Goal: Navigation & Orientation: Find specific page/section

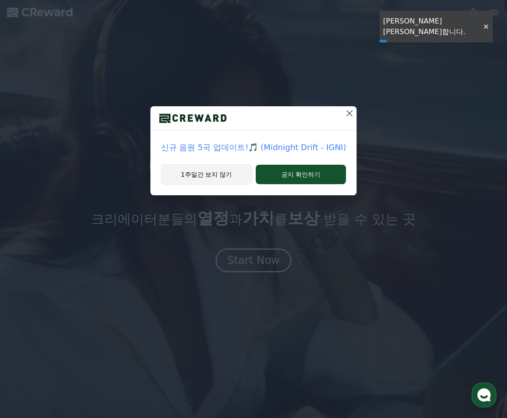
click at [233, 177] on button "1주일간 보지 않기" at bounding box center [206, 174] width 91 height 20
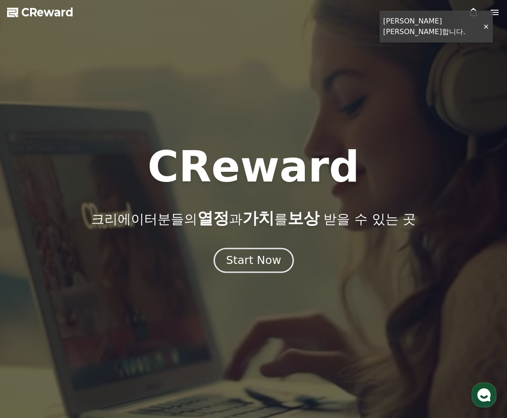
click at [269, 264] on div "Start Now" at bounding box center [253, 260] width 55 height 15
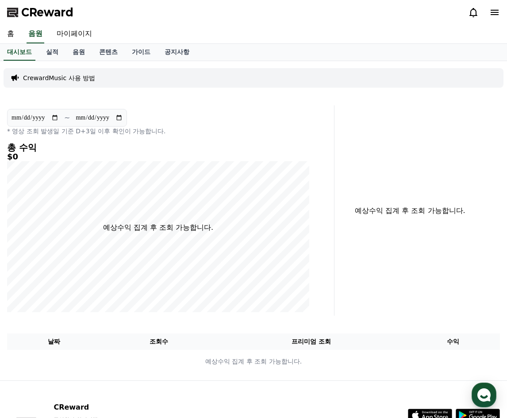
click at [375, 274] on div "예상수익 집계 후 조회 가능합니다." at bounding box center [420, 210] width 165 height 210
click at [52, 50] on link "실적" at bounding box center [52, 52] width 27 height 17
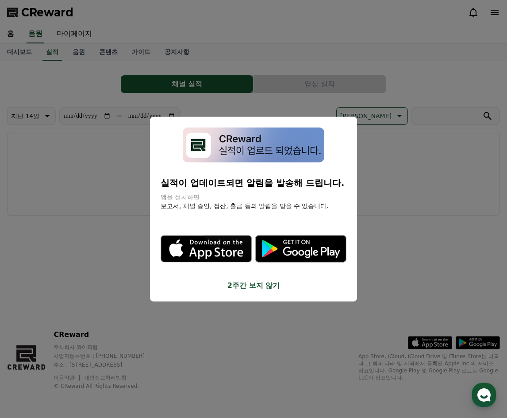
click at [81, 50] on button "close modal" at bounding box center [253, 209] width 507 height 418
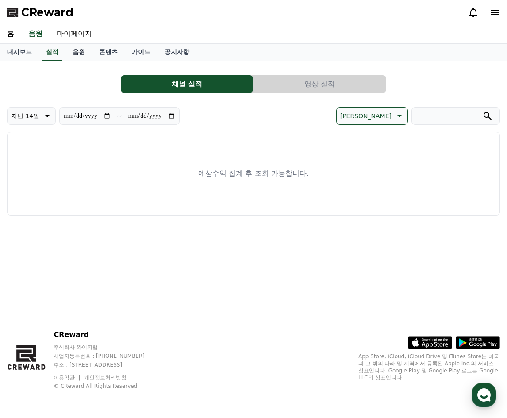
click at [79, 50] on link "음원" at bounding box center [78, 52] width 27 height 17
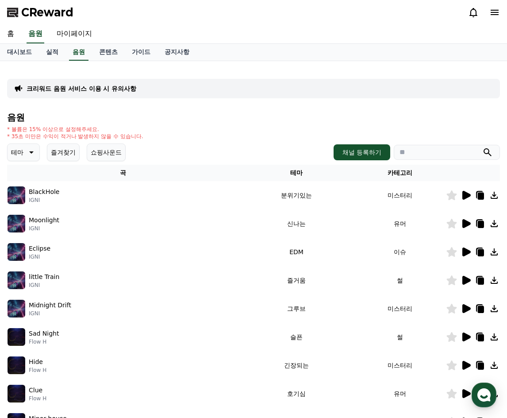
click at [20, 153] on p "테마" at bounding box center [17, 152] width 12 height 12
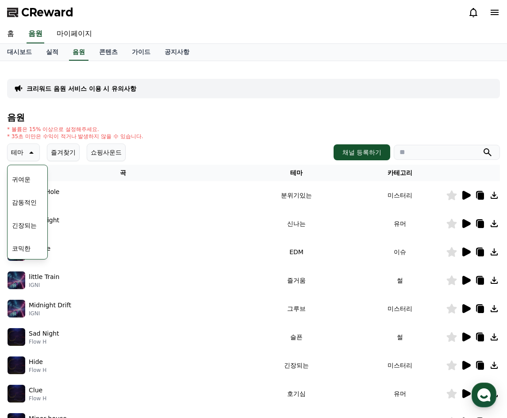
scroll to position [88, 0]
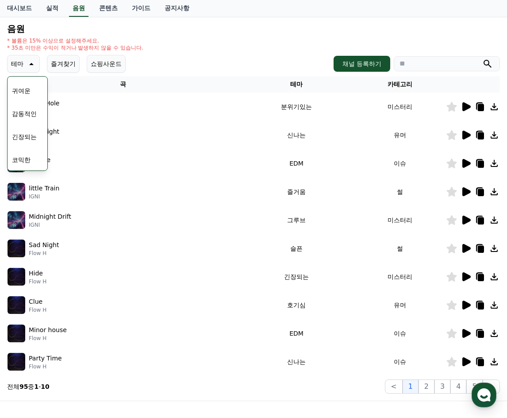
click at [25, 159] on button "코믹한" at bounding box center [21, 159] width 26 height 19
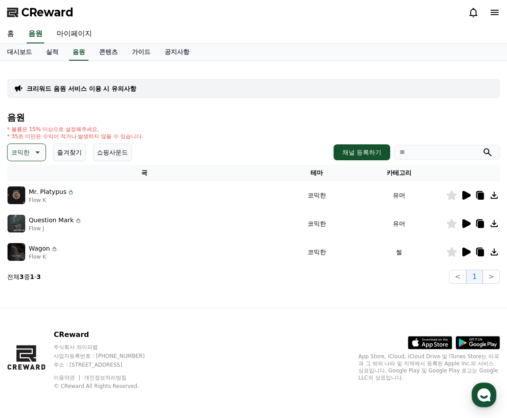
click at [477, 255] on icon at bounding box center [480, 251] width 11 height 11
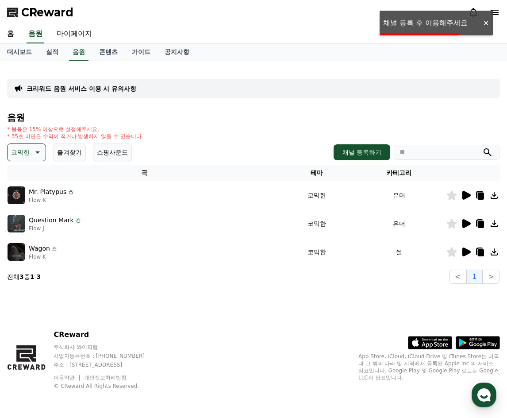
click at [446, 24] on div "CReward" at bounding box center [253, 12] width 507 height 25
click at [497, 252] on icon at bounding box center [494, 251] width 11 height 11
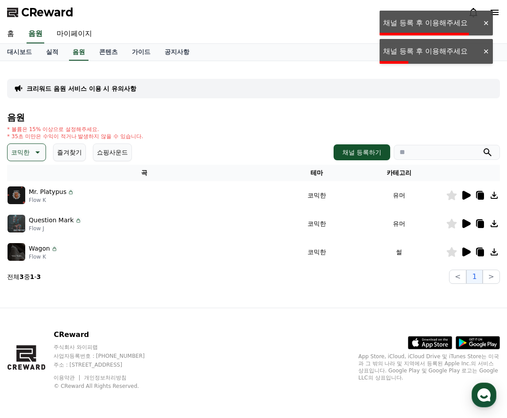
click at [469, 253] on icon at bounding box center [466, 251] width 8 height 9
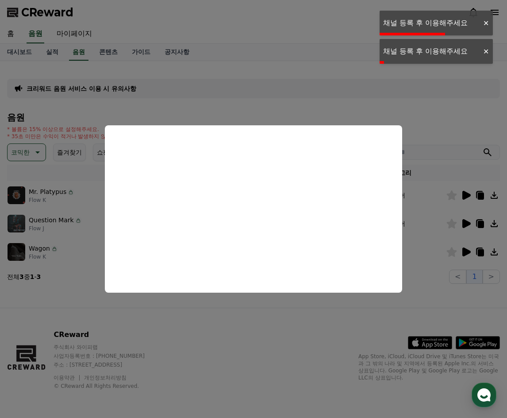
click at [306, 98] on button "close modal" at bounding box center [253, 209] width 507 height 418
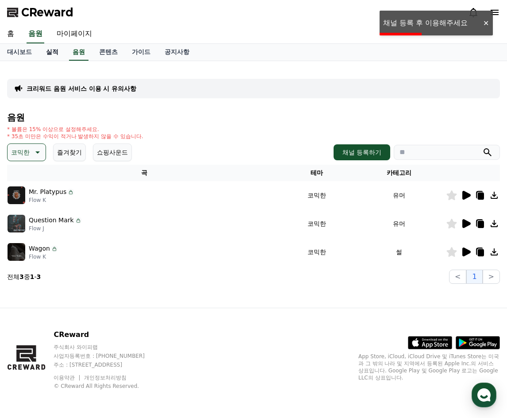
click at [58, 47] on link "실적" at bounding box center [52, 52] width 27 height 17
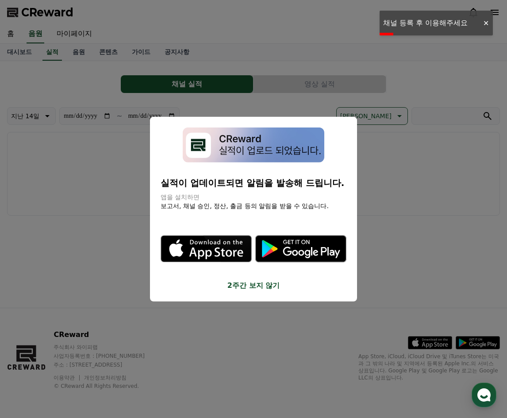
click at [99, 212] on button "close modal" at bounding box center [253, 209] width 507 height 418
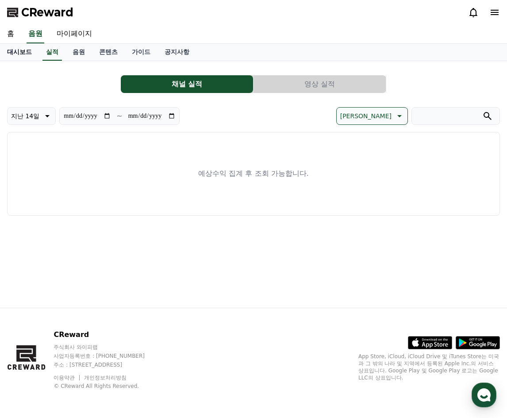
click at [20, 52] on link "대시보드" at bounding box center [19, 52] width 39 height 17
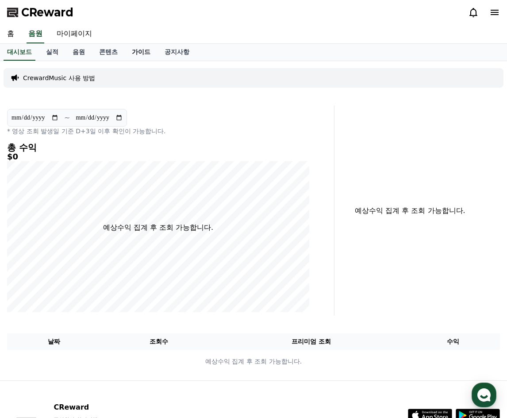
click at [142, 54] on link "가이드" at bounding box center [141, 52] width 33 height 17
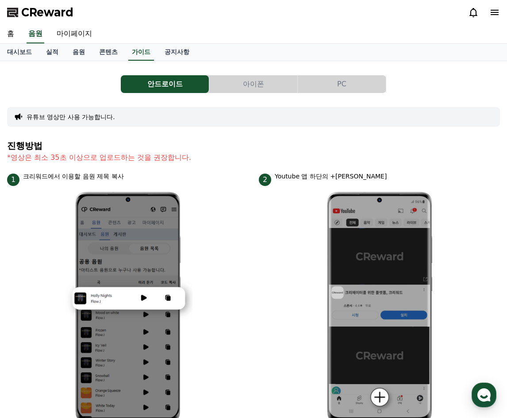
click at [359, 90] on button "PC" at bounding box center [342, 84] width 88 height 18
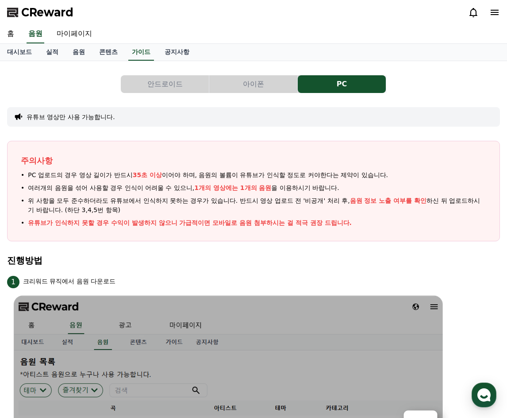
click at [248, 257] on h4 "진행방법" at bounding box center [253, 260] width 493 height 10
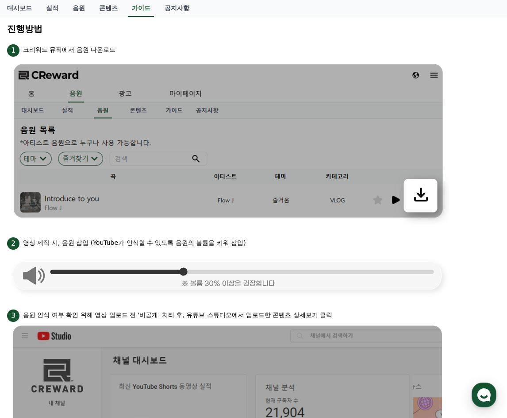
scroll to position [276, 0]
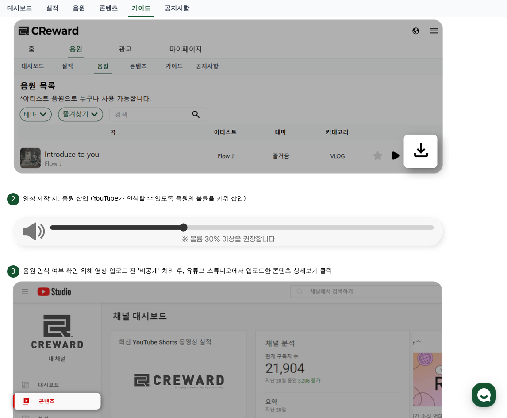
click at [338, 247] on img at bounding box center [228, 228] width 442 height 47
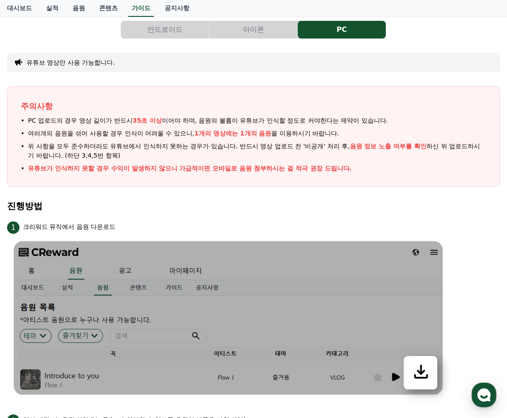
scroll to position [10, 0]
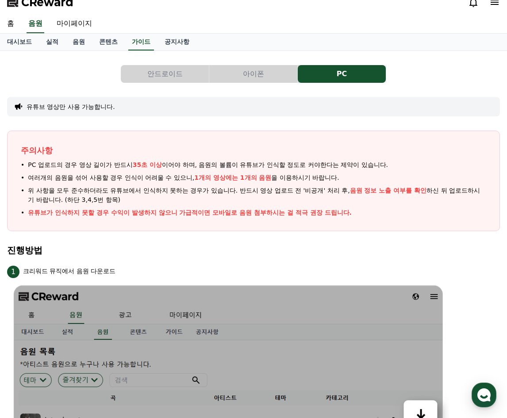
click at [100, 109] on button "유튜브 영상만 사용 가능합니다." at bounding box center [71, 106] width 88 height 9
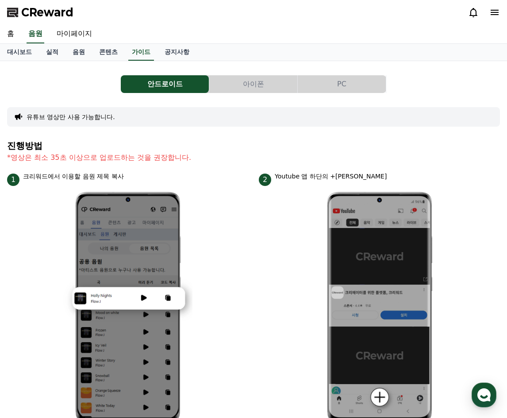
click at [442, 29] on div "홈 음원 마이페이지" at bounding box center [253, 34] width 507 height 19
click at [85, 84] on div "안드로이드 아이폰 PC" at bounding box center [253, 84] width 493 height 18
click at [81, 38] on link "마이페이지" at bounding box center [75, 34] width 50 height 19
select select "**********"
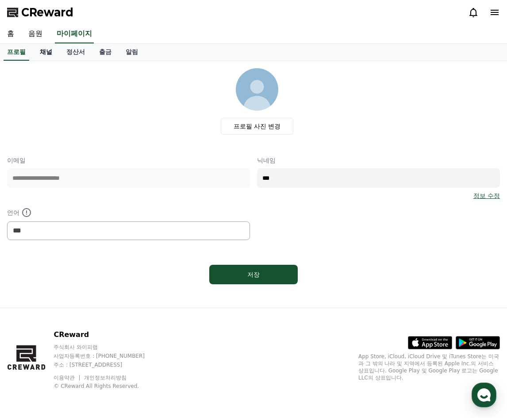
click at [45, 51] on link "채널" at bounding box center [46, 52] width 27 height 17
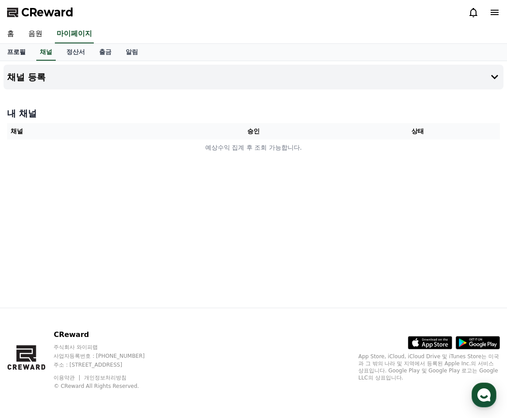
click at [18, 54] on link "프로필" at bounding box center [16, 52] width 33 height 17
select select "**********"
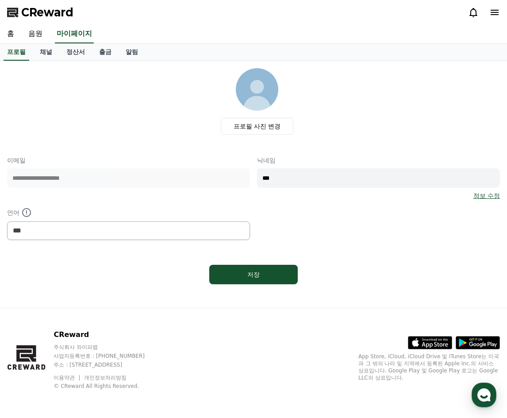
click at [495, 16] on icon at bounding box center [494, 12] width 11 height 11
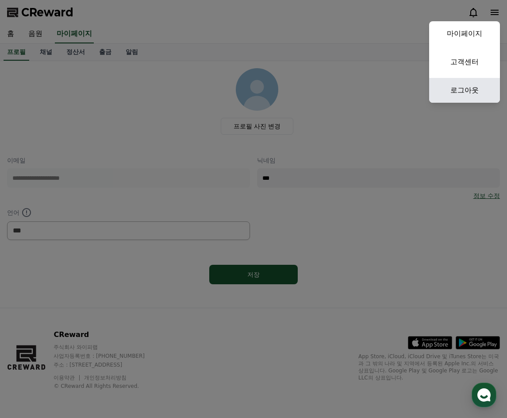
click at [460, 87] on link "로그아웃" at bounding box center [464, 90] width 71 height 25
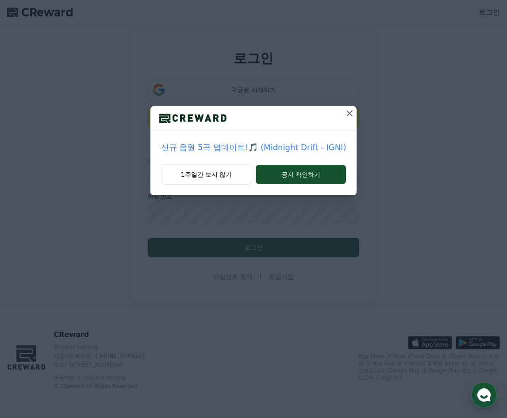
click at [349, 115] on icon at bounding box center [349, 113] width 11 height 11
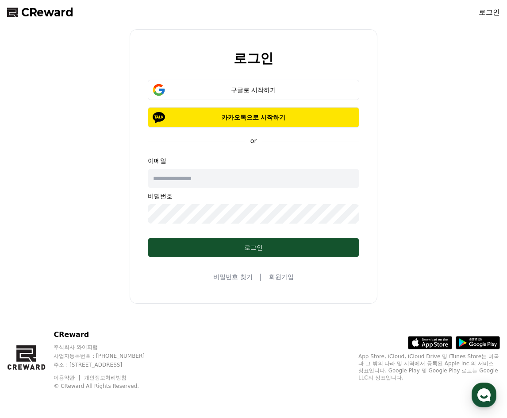
drag, startPoint x: 280, startPoint y: 180, endPoint x: 283, endPoint y: 170, distance: 10.2
click at [280, 180] on input "text" at bounding box center [253, 178] width 211 height 19
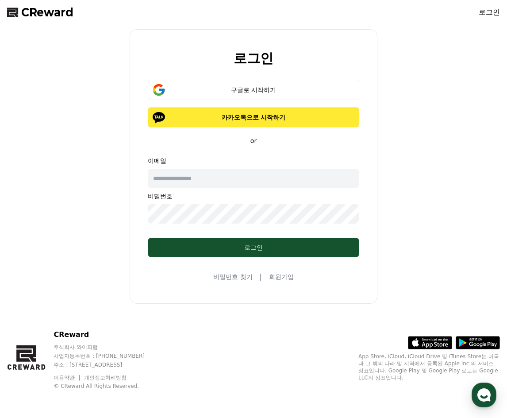
click at [287, 118] on p "카카오톡으로 시작하기" at bounding box center [254, 117] width 186 height 9
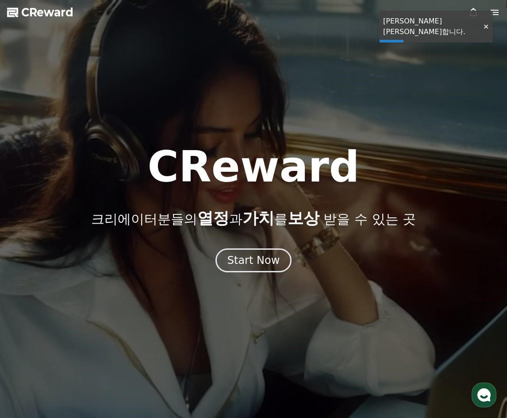
click at [484, 25] on div at bounding box center [486, 27] width 14 height 8
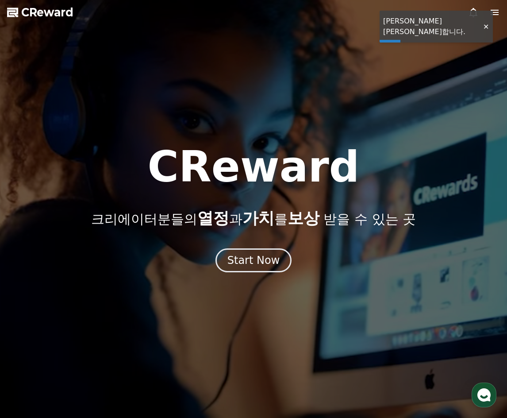
click at [499, 12] on icon at bounding box center [494, 12] width 11 height 11
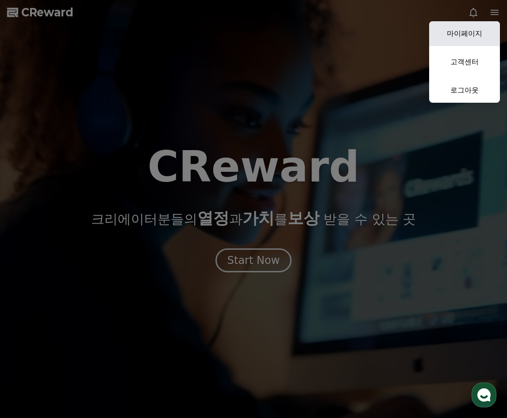
click at [471, 33] on link "마이페이지" at bounding box center [464, 33] width 71 height 25
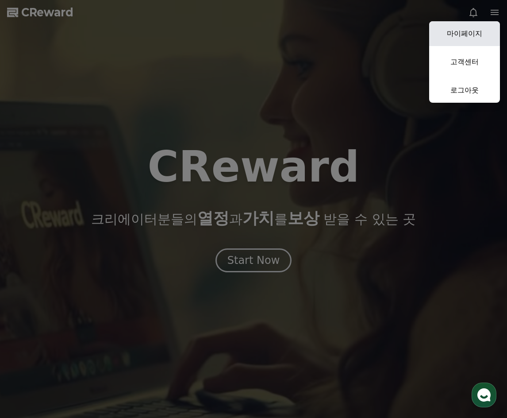
select select "**********"
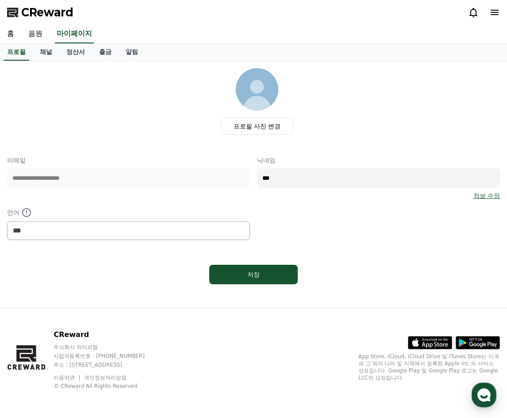
click at [495, 12] on icon at bounding box center [494, 12] width 11 height 11
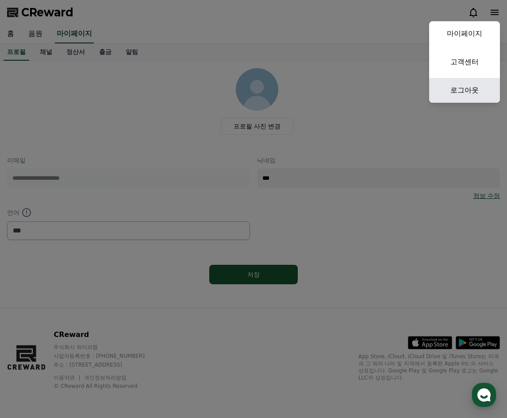
click at [459, 95] on link "로그아웃" at bounding box center [464, 90] width 71 height 25
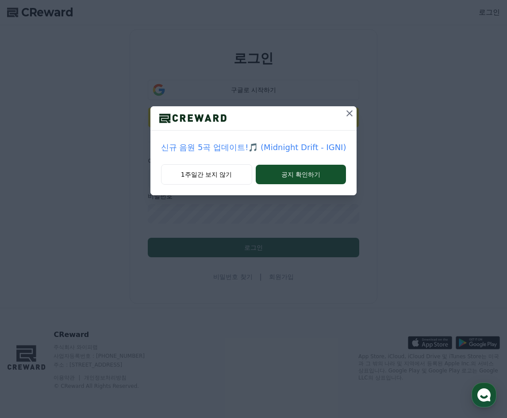
click at [345, 111] on icon at bounding box center [349, 113] width 11 height 11
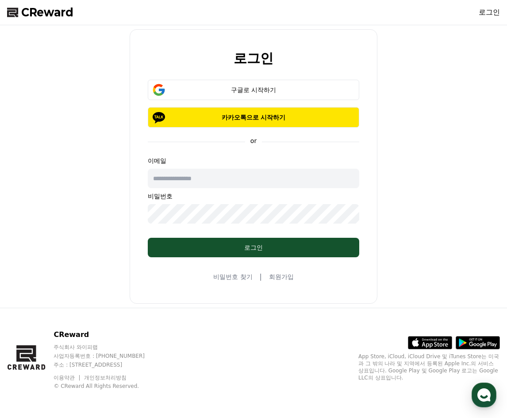
click at [234, 181] on input "text" at bounding box center [253, 178] width 211 height 19
type input "**********"
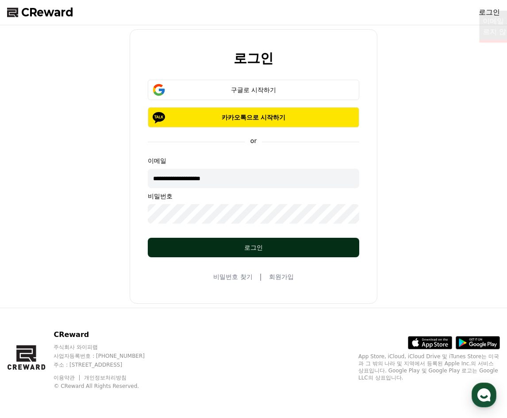
click at [209, 246] on div "로그인" at bounding box center [253, 247] width 176 height 9
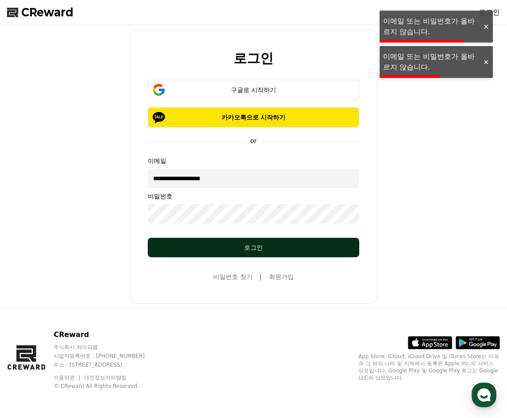
click at [230, 251] on div "로그인" at bounding box center [253, 247] width 176 height 9
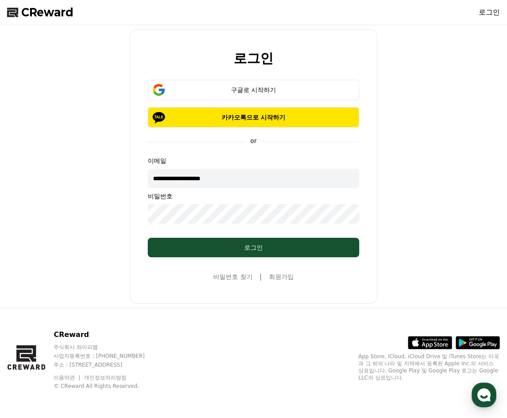
drag, startPoint x: 149, startPoint y: 143, endPoint x: 170, endPoint y: 146, distance: 21.8
click at [146, 143] on form "**********" at bounding box center [254, 168] width 240 height 177
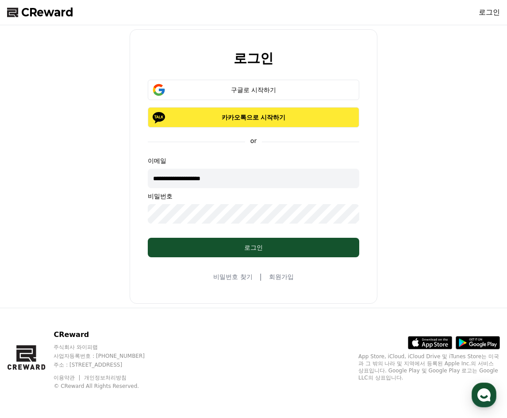
click at [232, 115] on p "카카오톡으로 시작하기" at bounding box center [254, 117] width 186 height 9
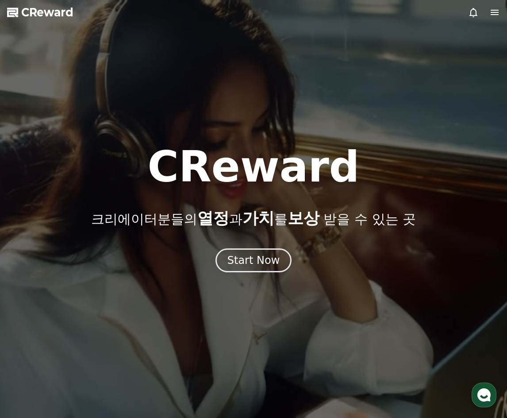
click at [493, 17] on icon at bounding box center [494, 12] width 11 height 11
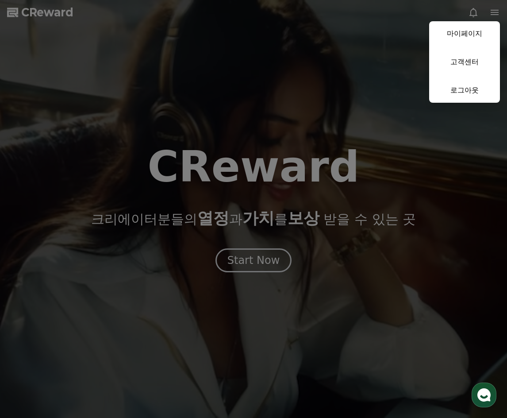
drag, startPoint x: 380, startPoint y: 77, endPoint x: 347, endPoint y: 107, distance: 44.8
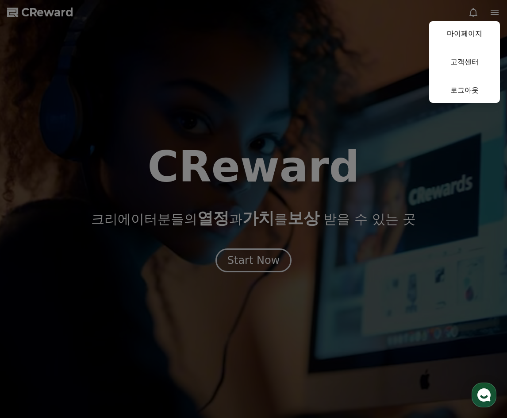
click at [377, 78] on button "close" at bounding box center [253, 209] width 507 height 418
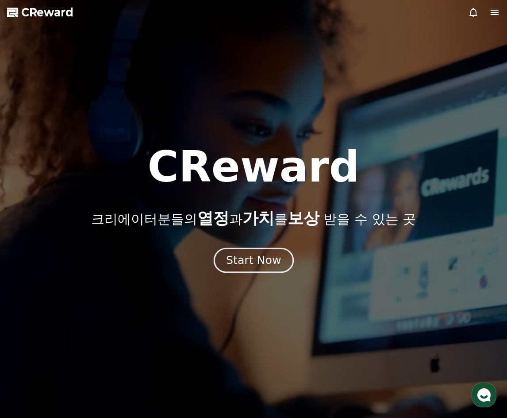
click at [264, 262] on div "Start Now" at bounding box center [253, 260] width 55 height 15
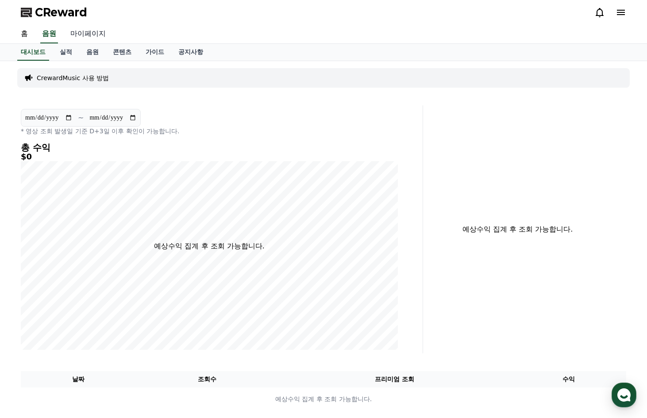
click at [79, 35] on link "마이페이지" at bounding box center [88, 34] width 50 height 19
select select "**********"
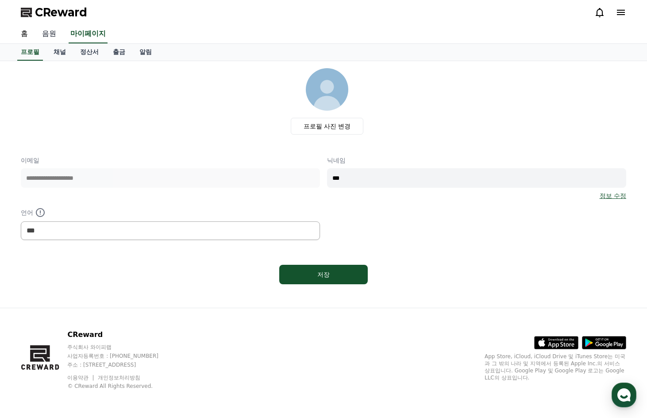
click at [46, 35] on link "음원" at bounding box center [49, 34] width 28 height 19
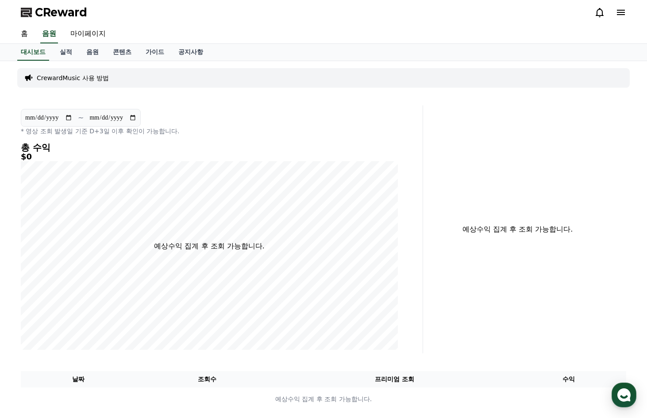
click at [134, 31] on div "홈 음원 마이페이지" at bounding box center [323, 34] width 619 height 19
click at [102, 52] on link "음원" at bounding box center [92, 52] width 27 height 17
